Goal: Task Accomplishment & Management: Complete application form

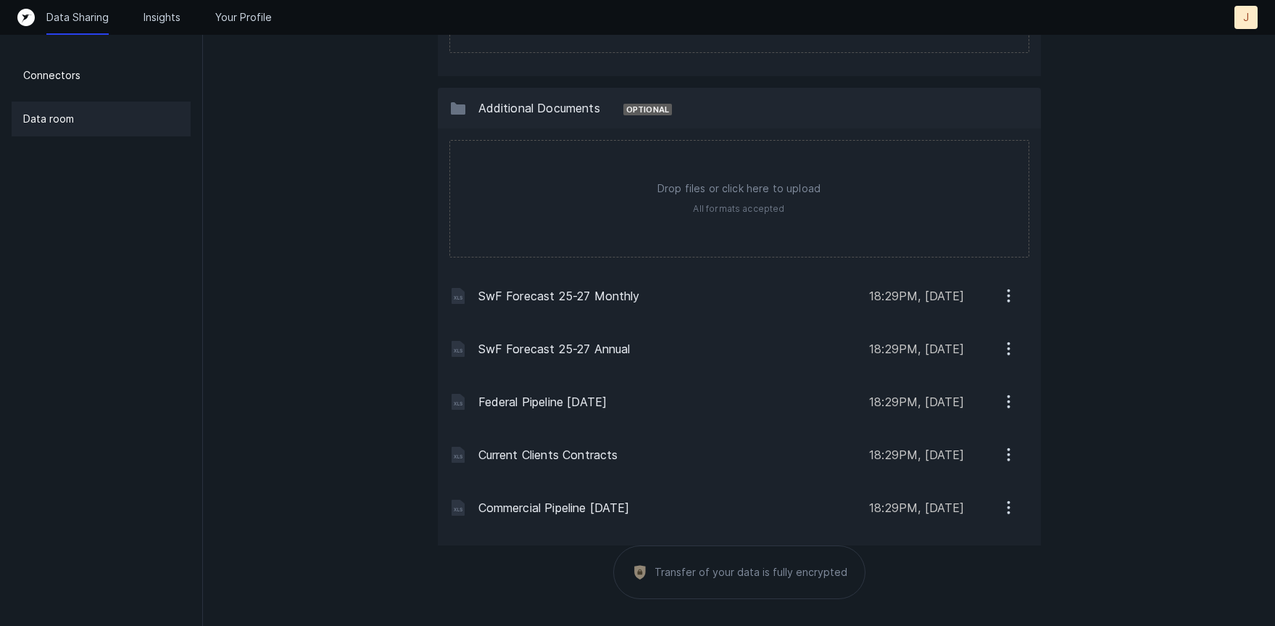
scroll to position [1594, 0]
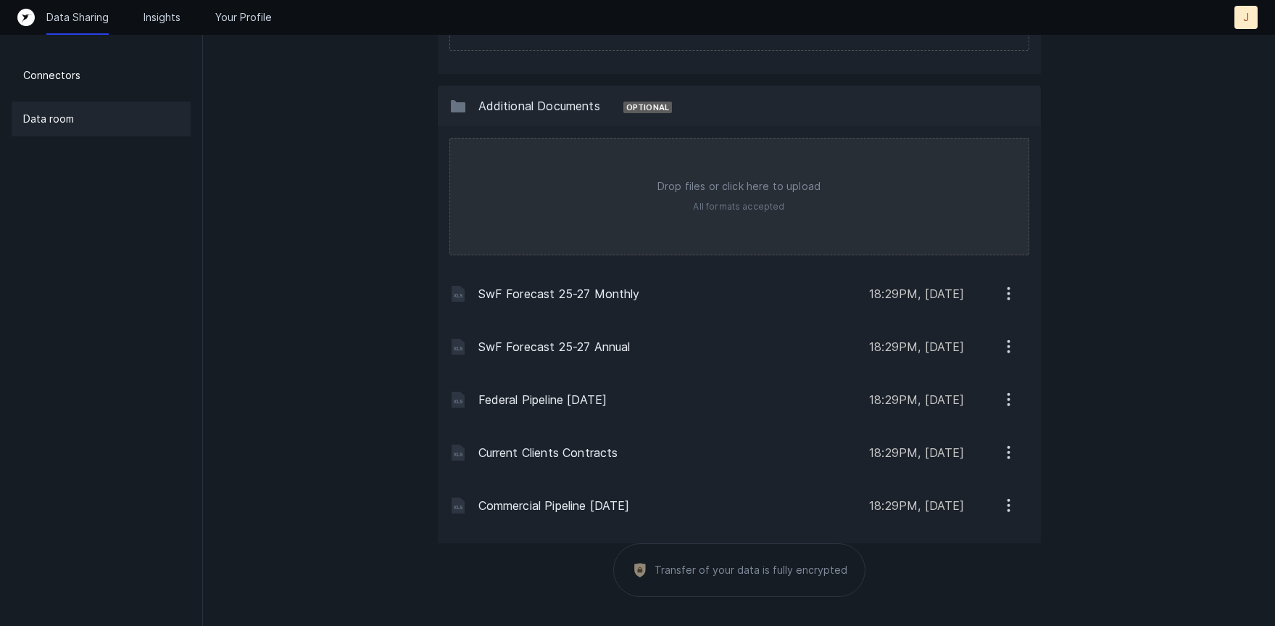
click at [768, 178] on input "file" at bounding box center [739, 196] width 578 height 116
type input "C:\fakepath\24-SK-SW-0001_Mod No. 1_v2.pdf"
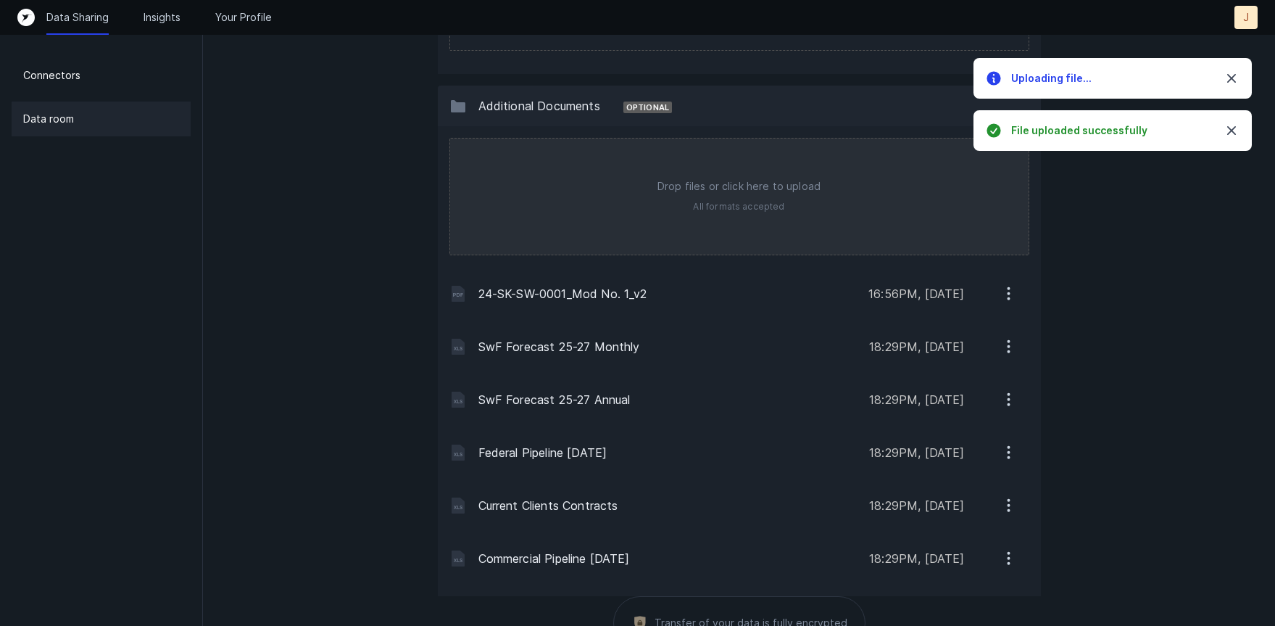
click at [760, 204] on input "file" at bounding box center [739, 196] width 578 height 116
type input "C:\fakepath\SoftWarfare -Subcontract Agreement_FE.pdf"
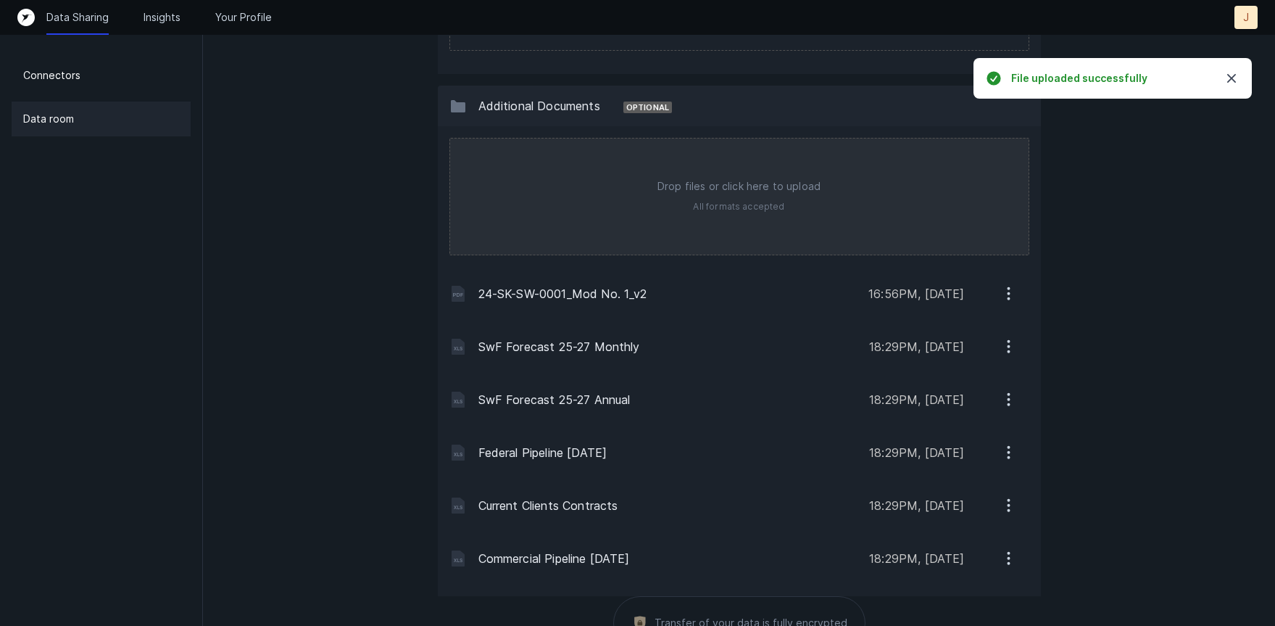
click at [780, 194] on input "file" at bounding box center [739, 196] width 578 height 116
type input "C:\fakepath\W15P7T25C0003 Contract FINAL_signed FE.pdf"
